Goal: Information Seeking & Learning: Learn about a topic

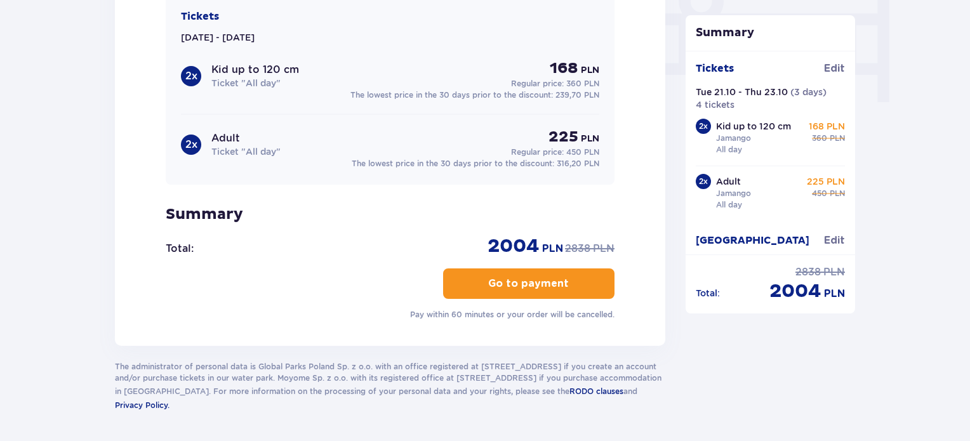
scroll to position [1298, 0]
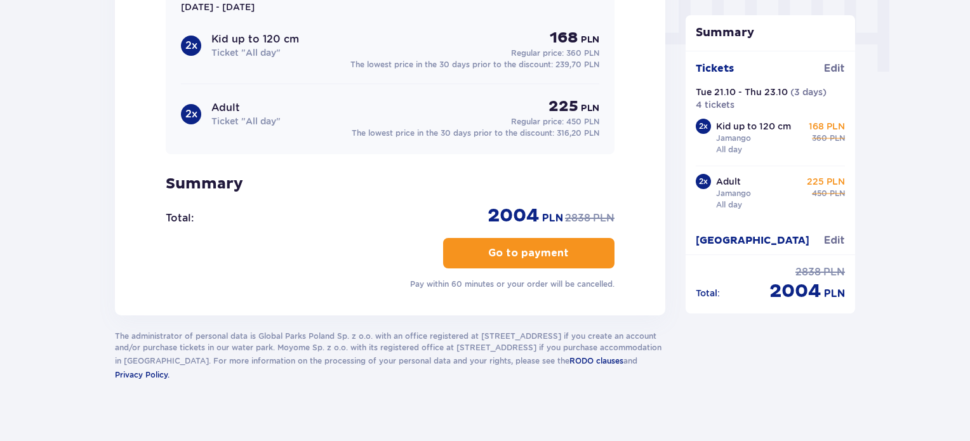
click at [470, 242] on button "Go to payment" at bounding box center [528, 253] width 171 height 30
click at [490, 247] on p "Go to payment" at bounding box center [528, 253] width 81 height 14
click at [491, 246] on p "Go to payment" at bounding box center [528, 253] width 81 height 14
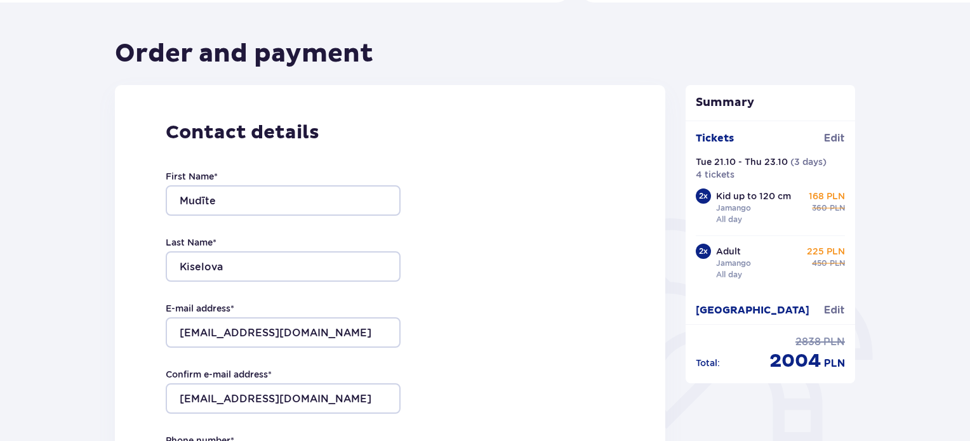
scroll to position [0, 0]
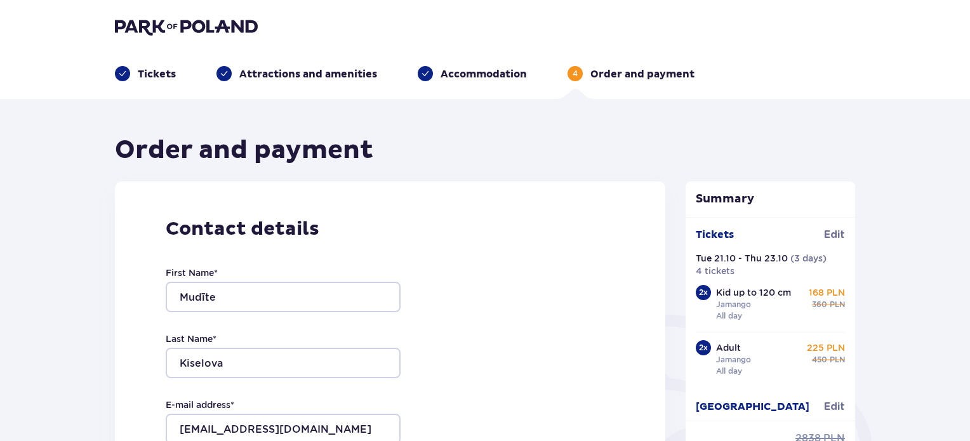
click at [130, 25] on img at bounding box center [186, 27] width 143 height 18
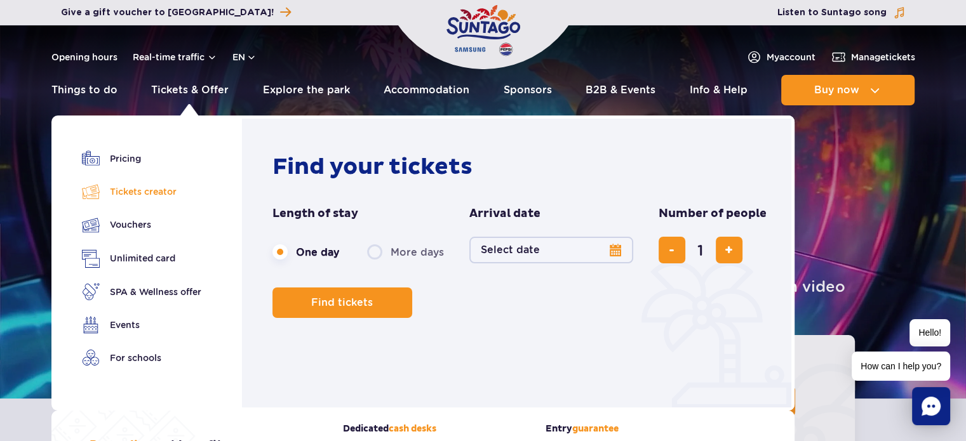
click at [183, 190] on link "Tickets creator" at bounding box center [141, 192] width 119 height 18
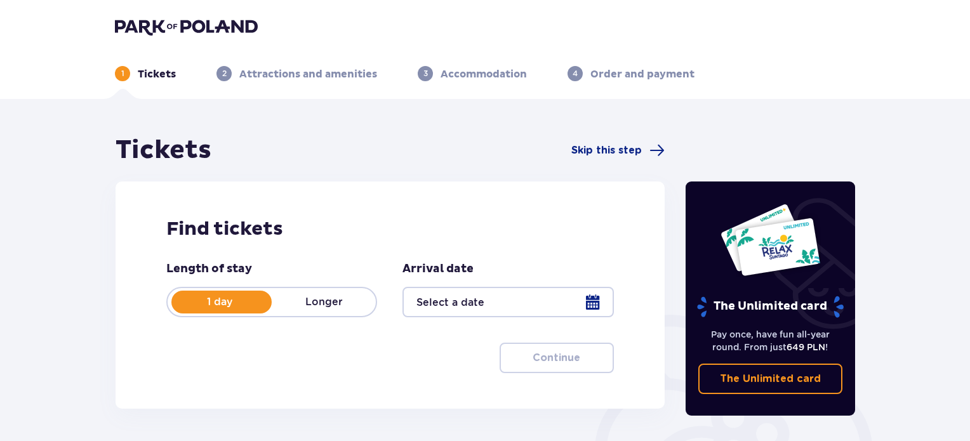
click at [133, 24] on img at bounding box center [186, 27] width 143 height 18
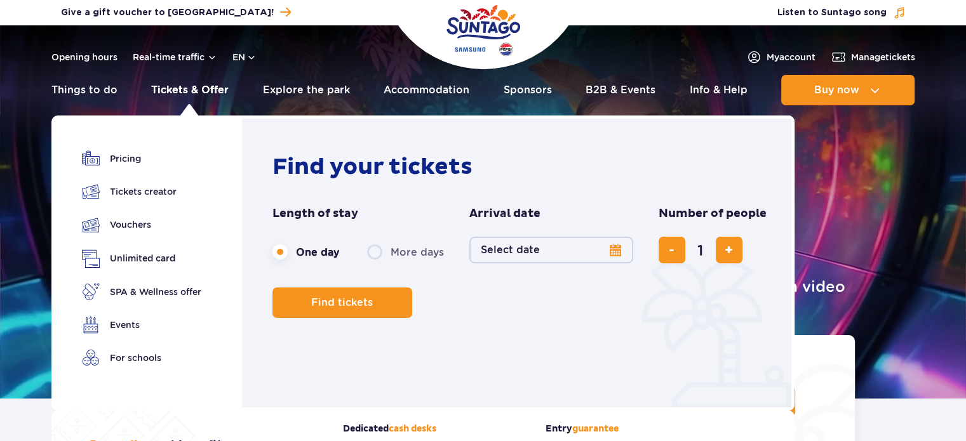
click at [198, 86] on link "Tickets & Offer" at bounding box center [189, 90] width 77 height 30
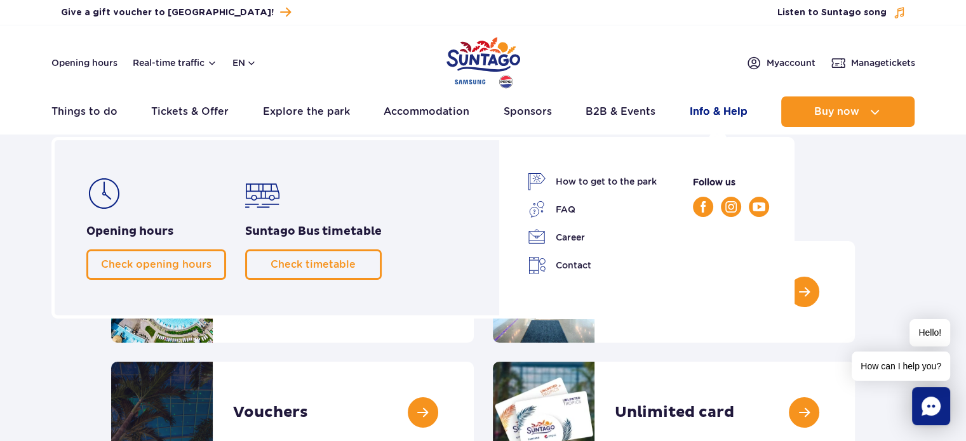
click at [700, 112] on link "Info & Help" at bounding box center [719, 112] width 58 height 30
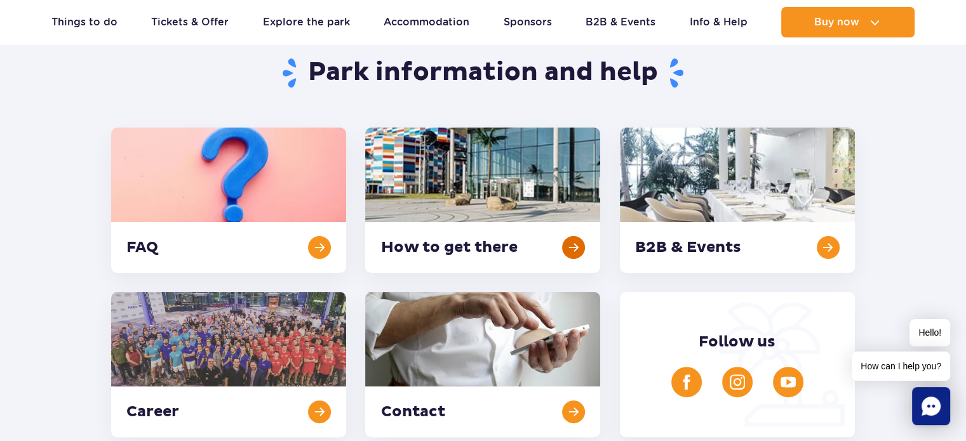
scroll to position [254, 0]
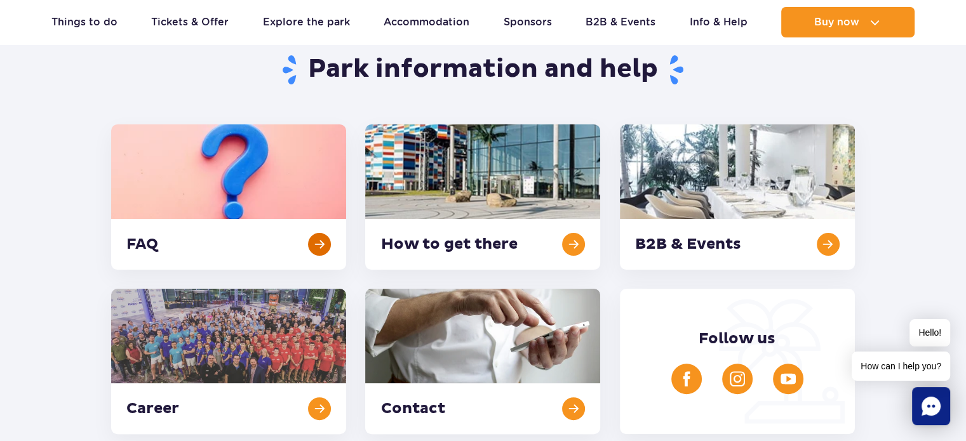
click at [235, 172] on link at bounding box center [228, 196] width 235 height 145
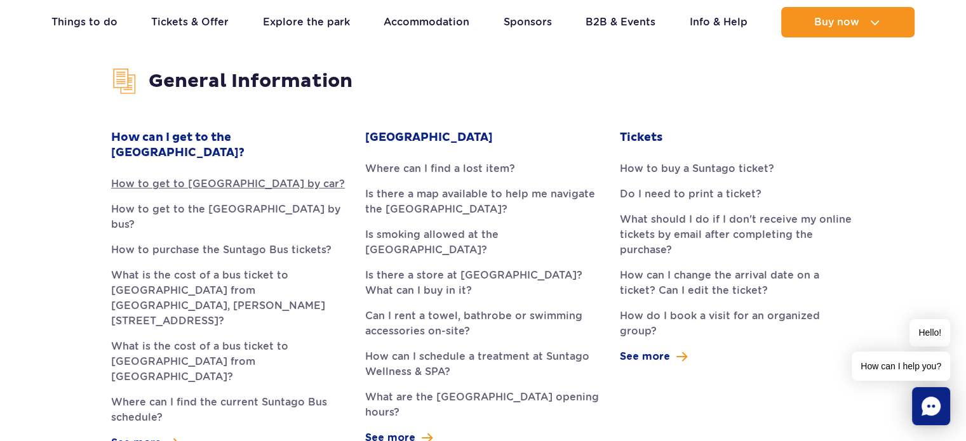
scroll to position [318, 0]
click at [661, 283] on link "How can I change the arrival date on a ticket? Can I edit the ticket?" at bounding box center [737, 283] width 235 height 30
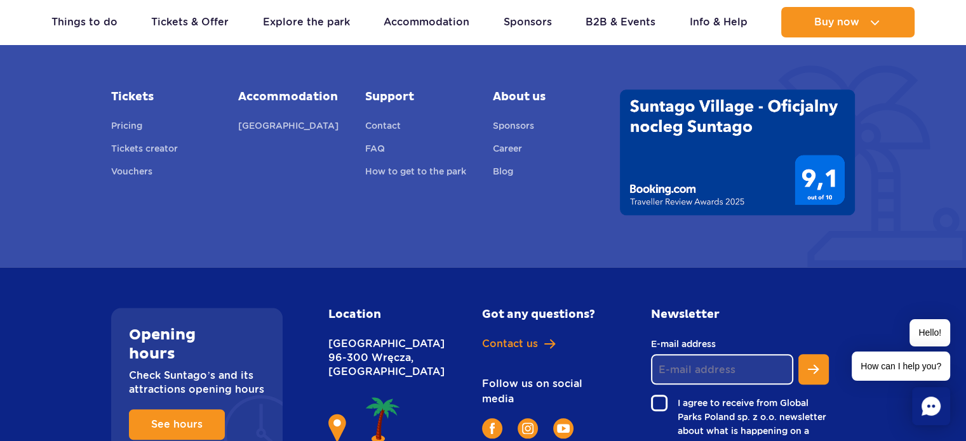
scroll to position [1133, 0]
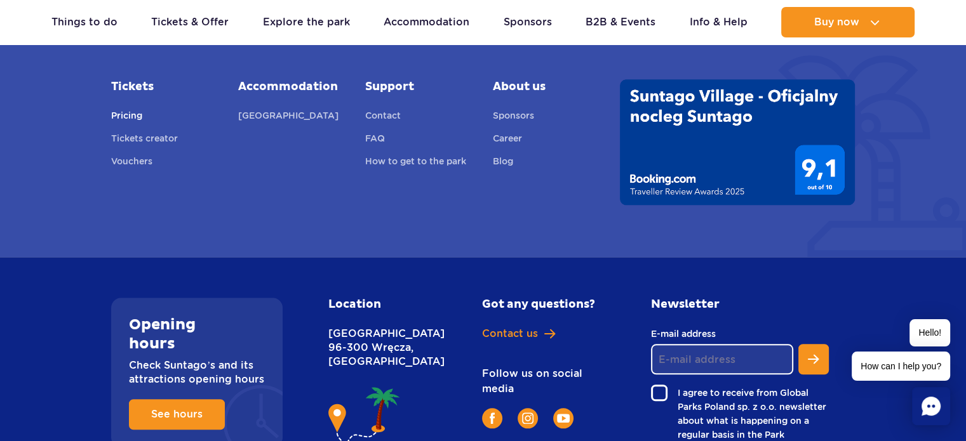
click at [137, 109] on link "Pricing" at bounding box center [126, 118] width 31 height 18
